Goal: Use online tool/utility: Utilize a website feature to perform a specific function

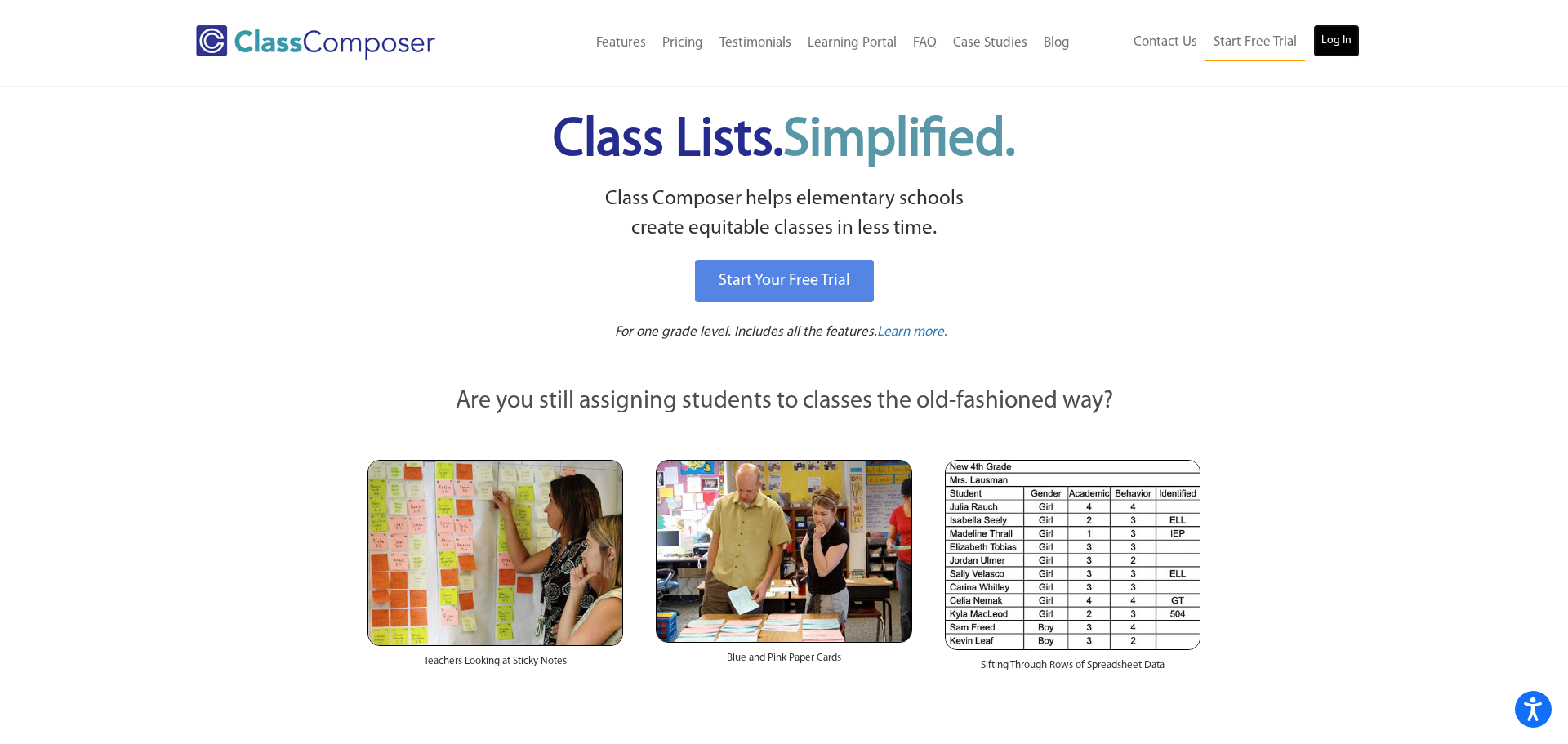
click at [1328, 45] on link "Log In" at bounding box center [1336, 41] width 46 height 33
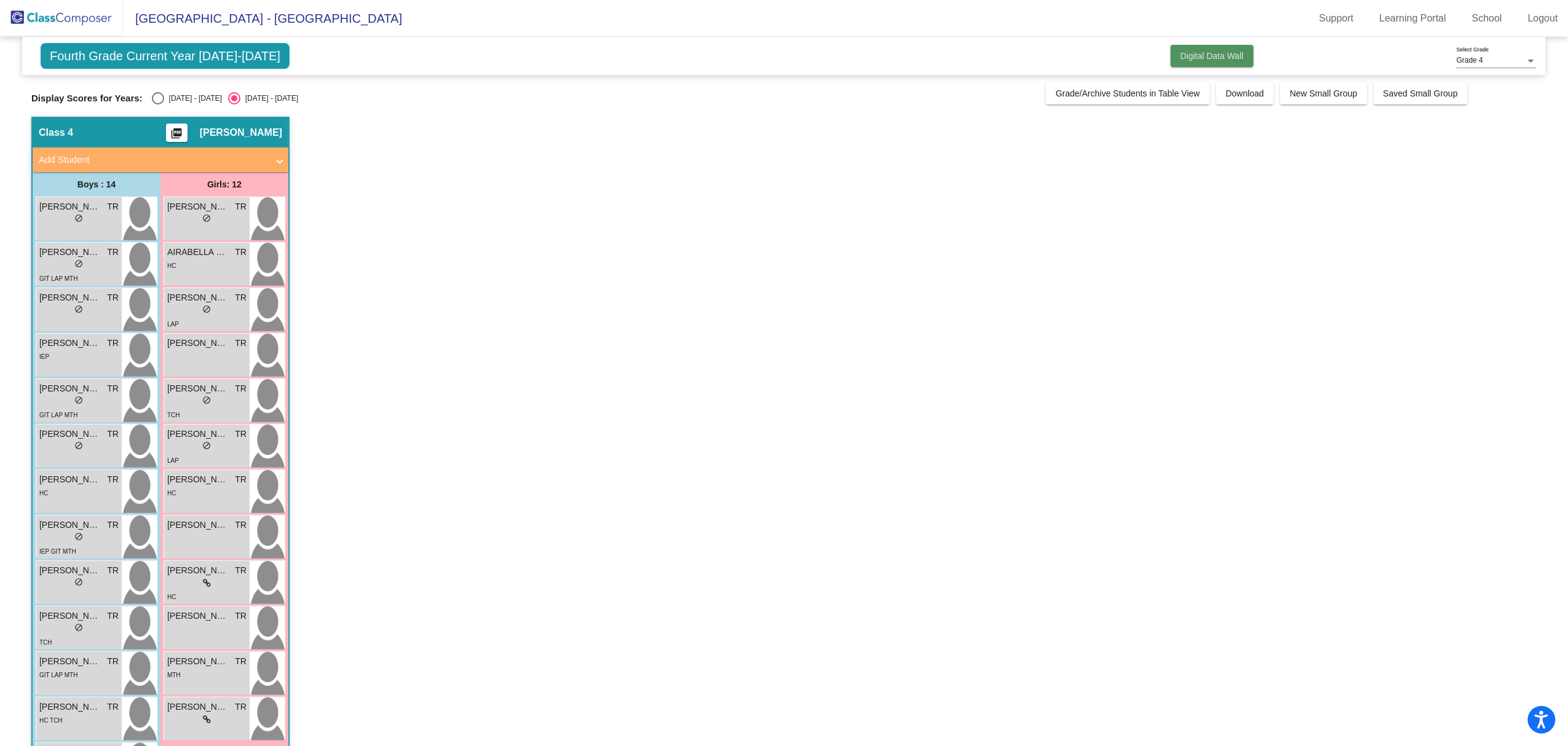
click at [1210, 59] on span "Digital Data Wall" at bounding box center [1212, 55] width 63 height 10
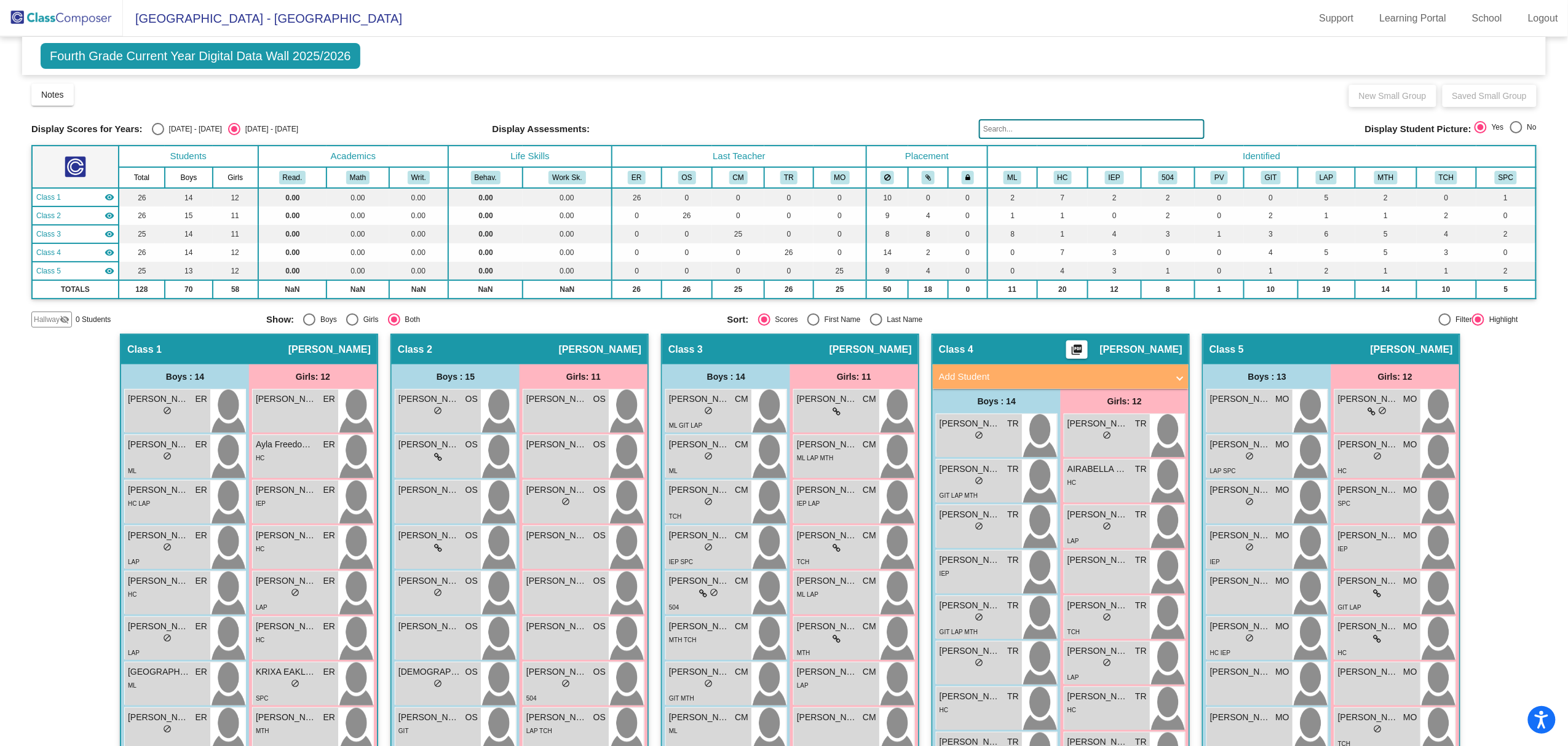
click at [152, 131] on div "Select an option" at bounding box center [158, 129] width 12 height 12
click at [158, 135] on input "[DATE] - [DATE]" at bounding box center [158, 135] width 1 height 1
radio input "true"
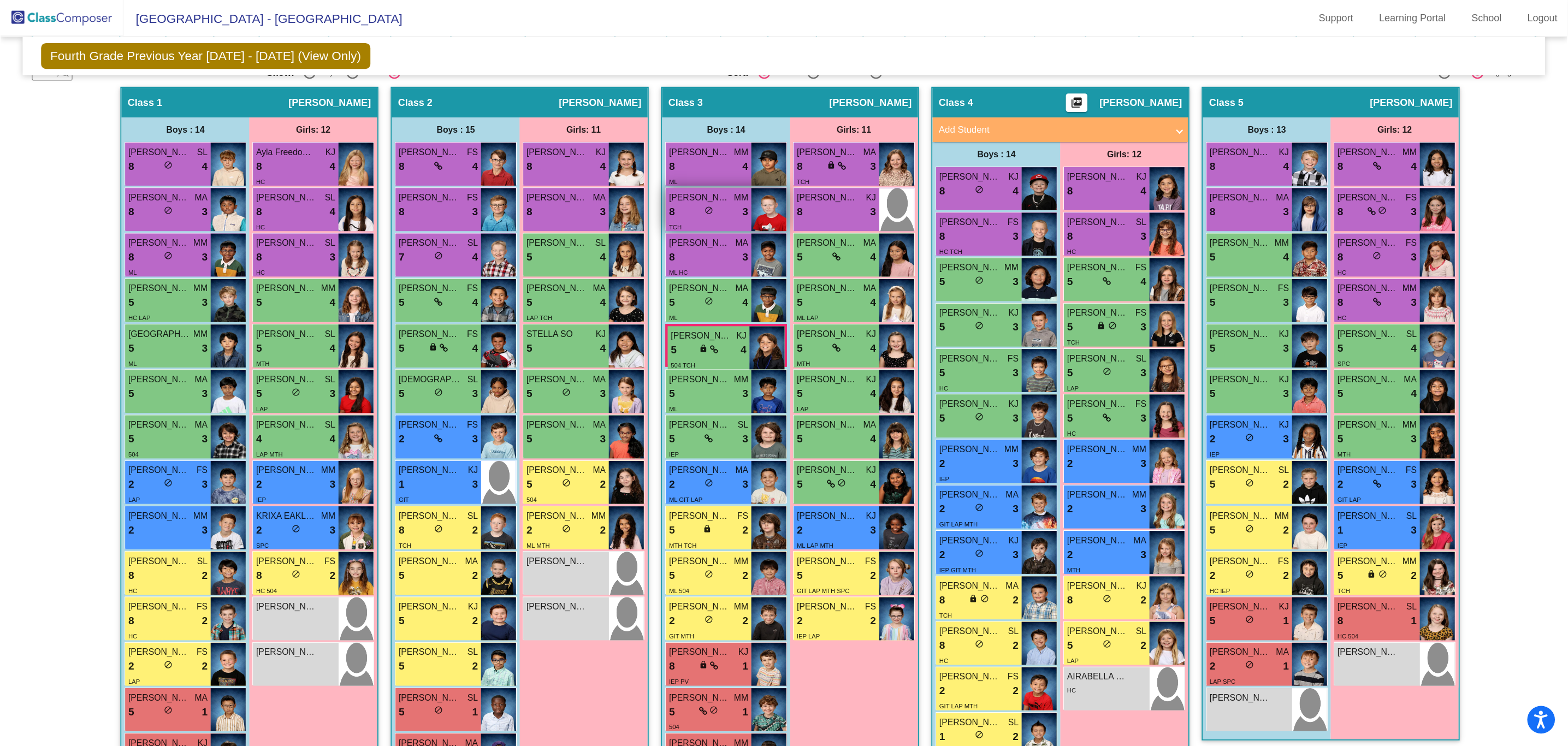
scroll to position [218, 0]
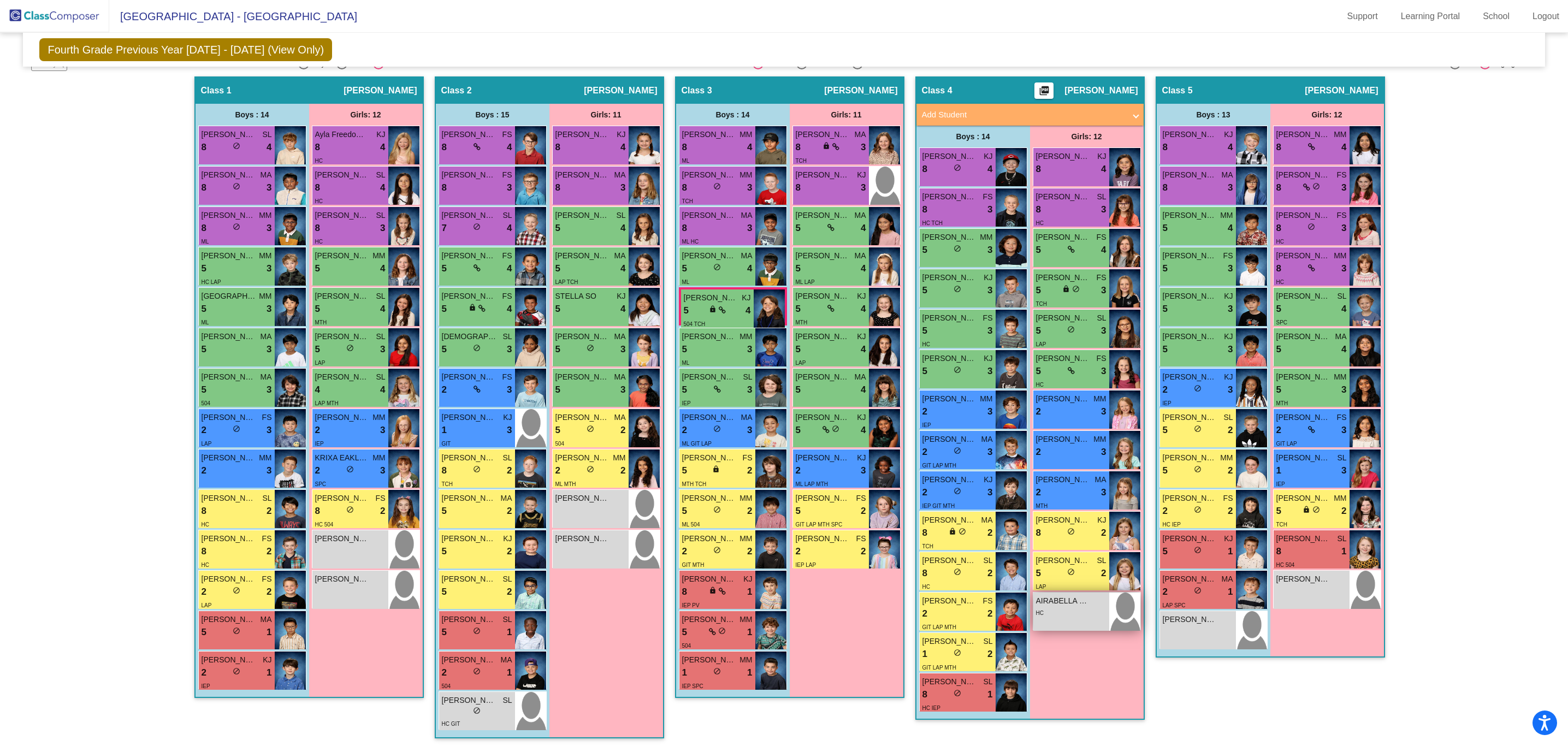
click at [1076, 609] on div "HC" at bounding box center [1071, 612] width 71 height 12
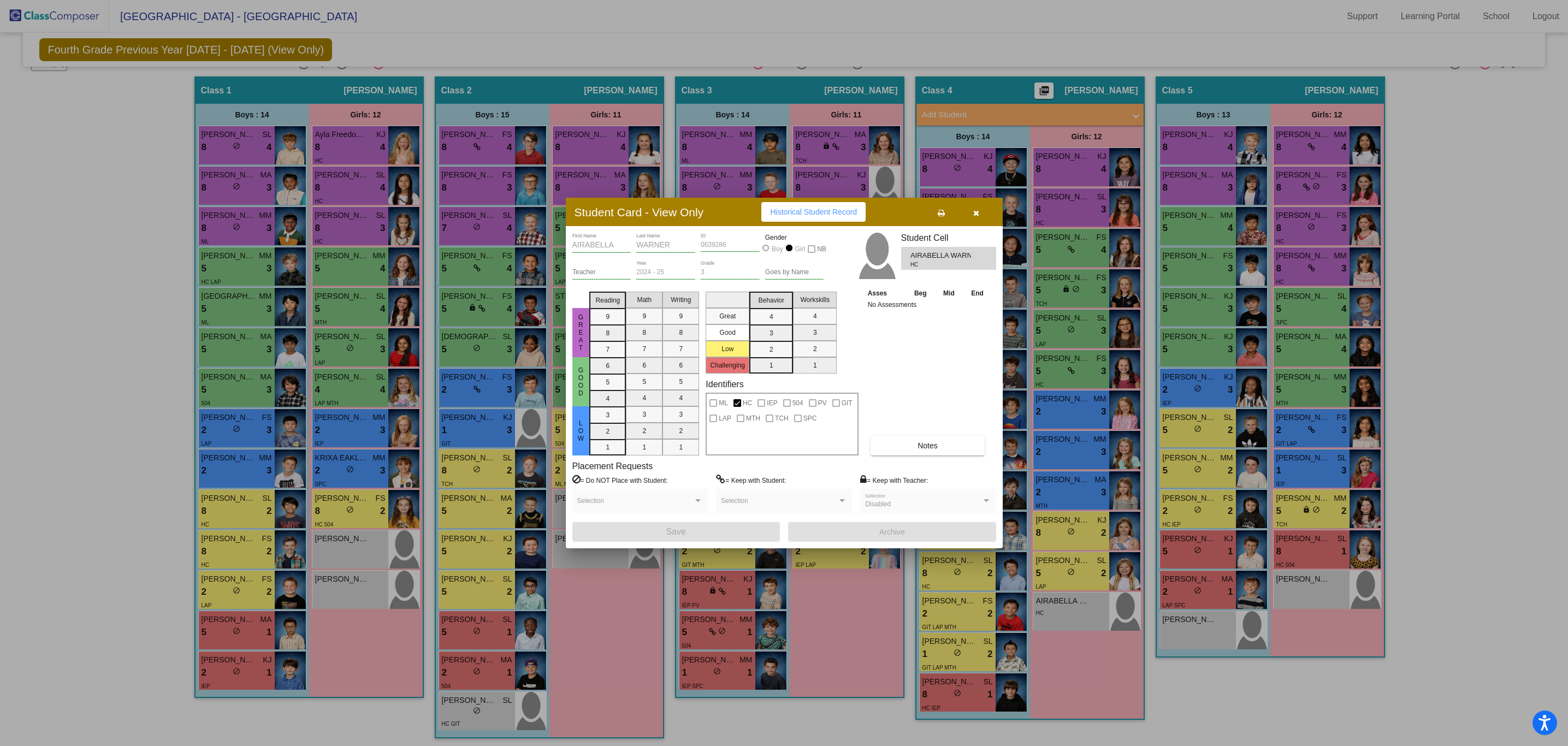
click at [976, 215] on icon "button" at bounding box center [976, 213] width 6 height 8
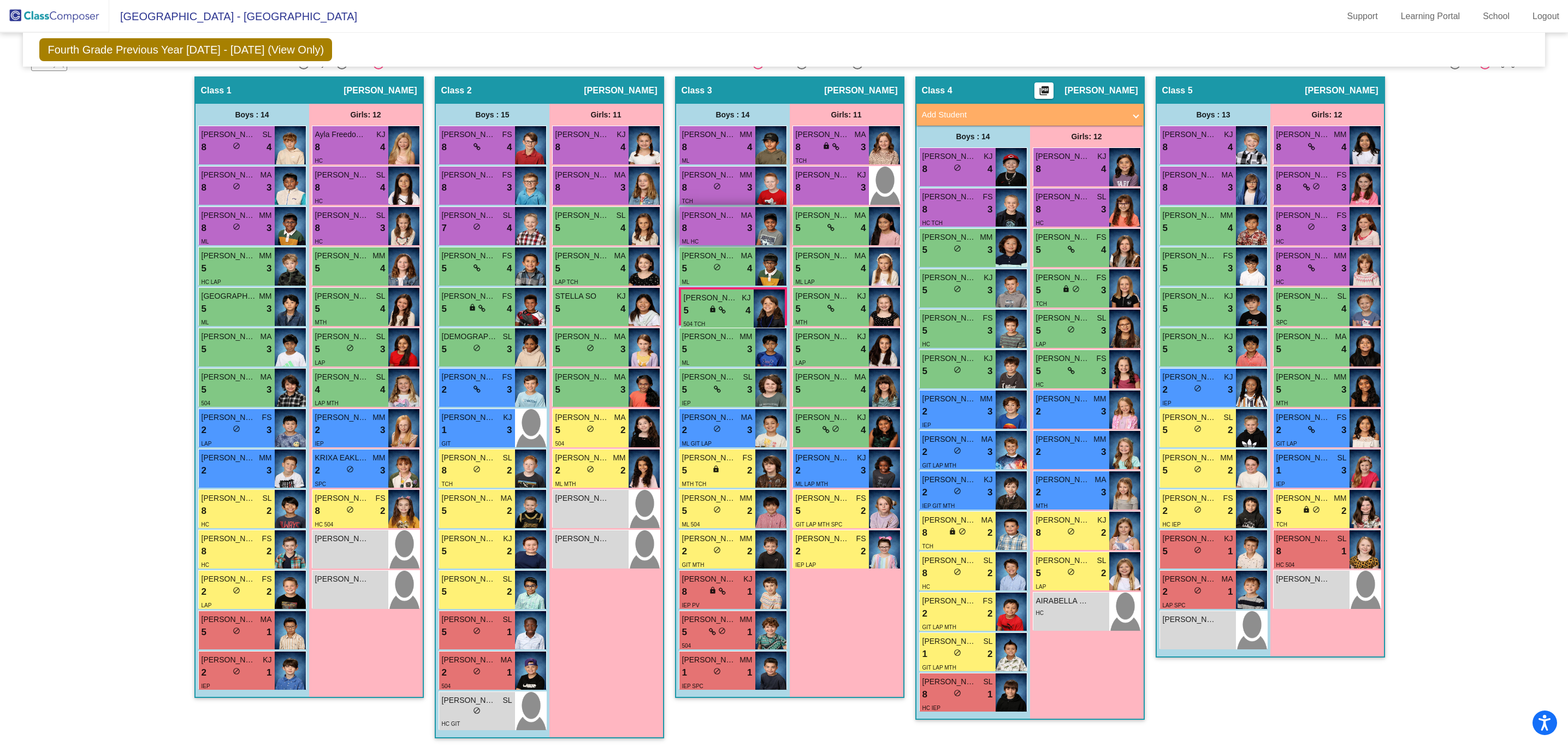
click at [726, 234] on div "8 lock do_not_disturb_alt 3" at bounding box center [718, 228] width 71 height 14
click at [486, 662] on div "lock do_not_disturb_alt" at bounding box center [477, 711] width 71 height 12
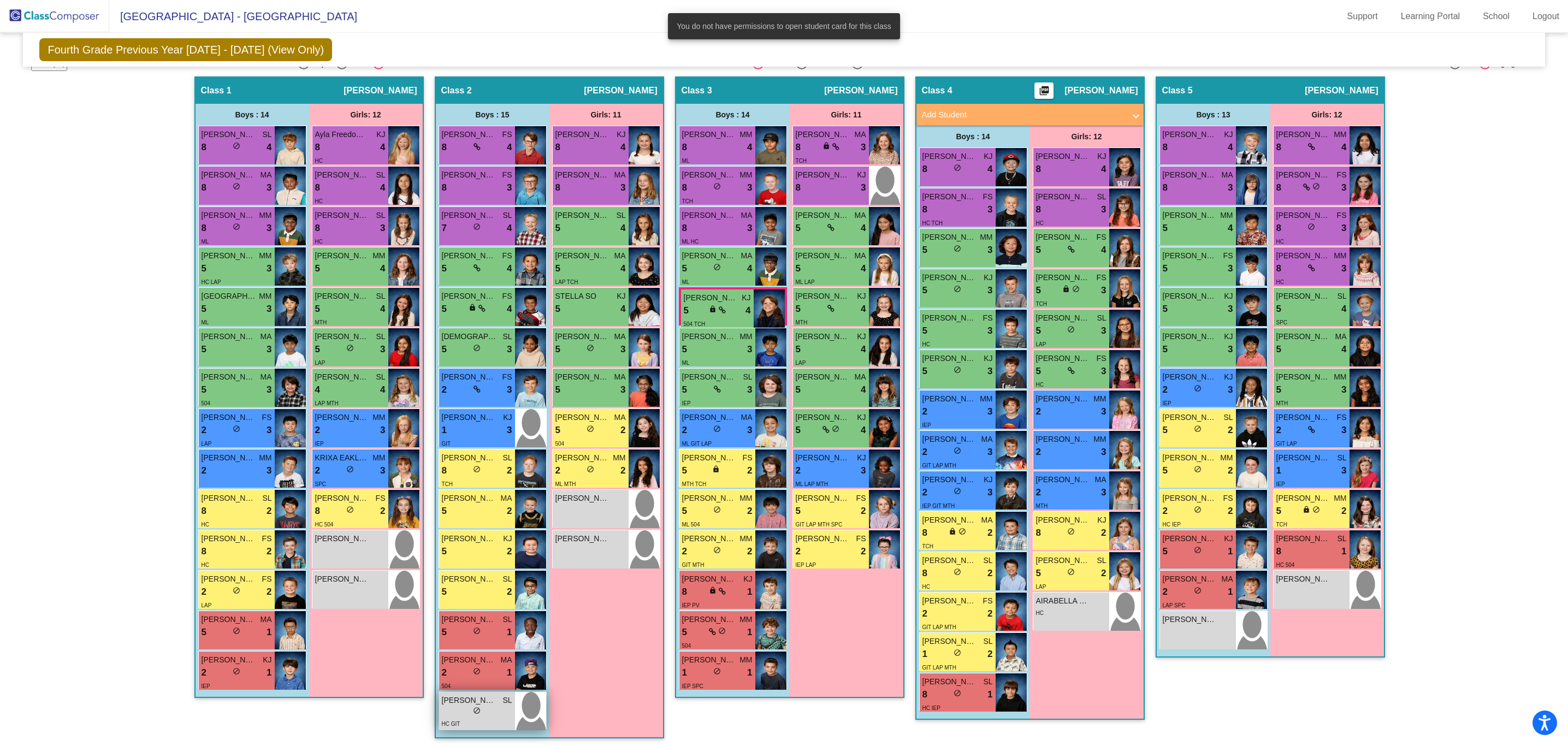
click at [486, 662] on div "lock do_not_disturb_alt" at bounding box center [477, 711] width 71 height 12
click at [282, 662] on div "Class 1 picture_as_pdf [PERSON_NAME] Add Student First Name Last Name Student I…" at bounding box center [309, 413] width 229 height 672
